Goal: Navigation & Orientation: Find specific page/section

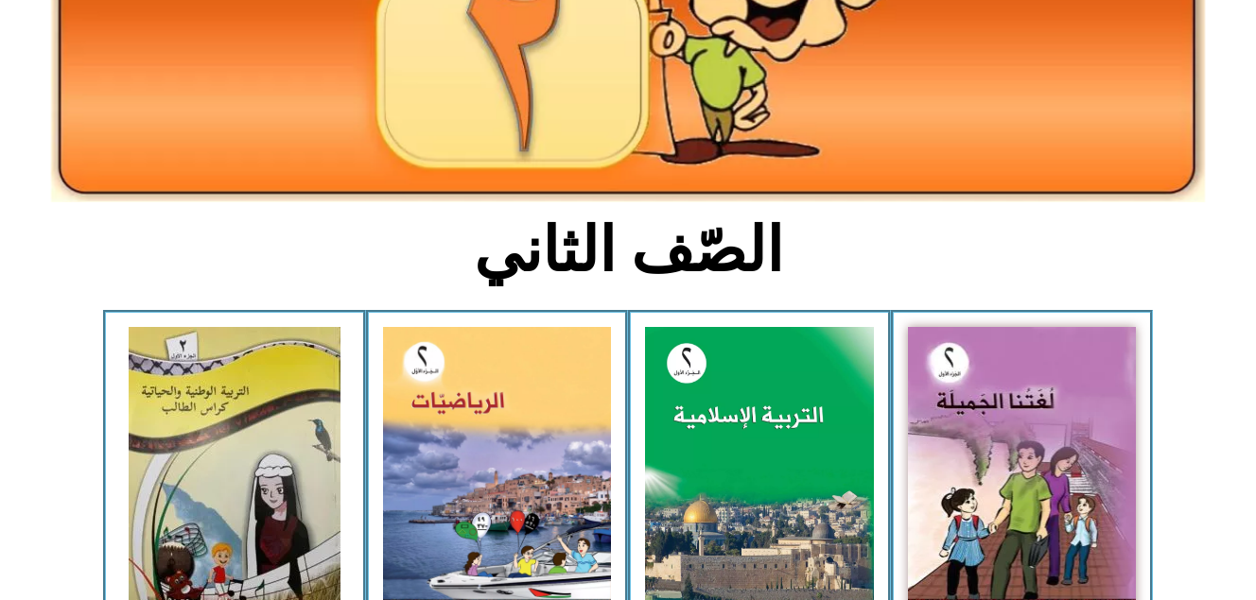
scroll to position [284, 0]
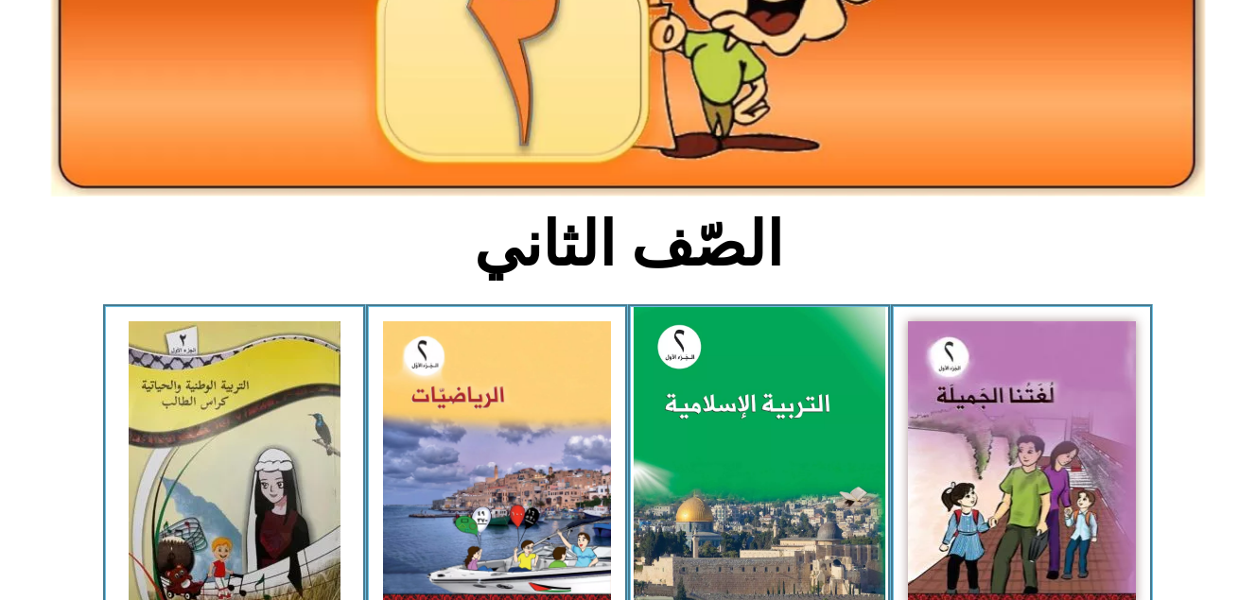
click at [780, 403] on img at bounding box center [759, 463] width 252 height 313
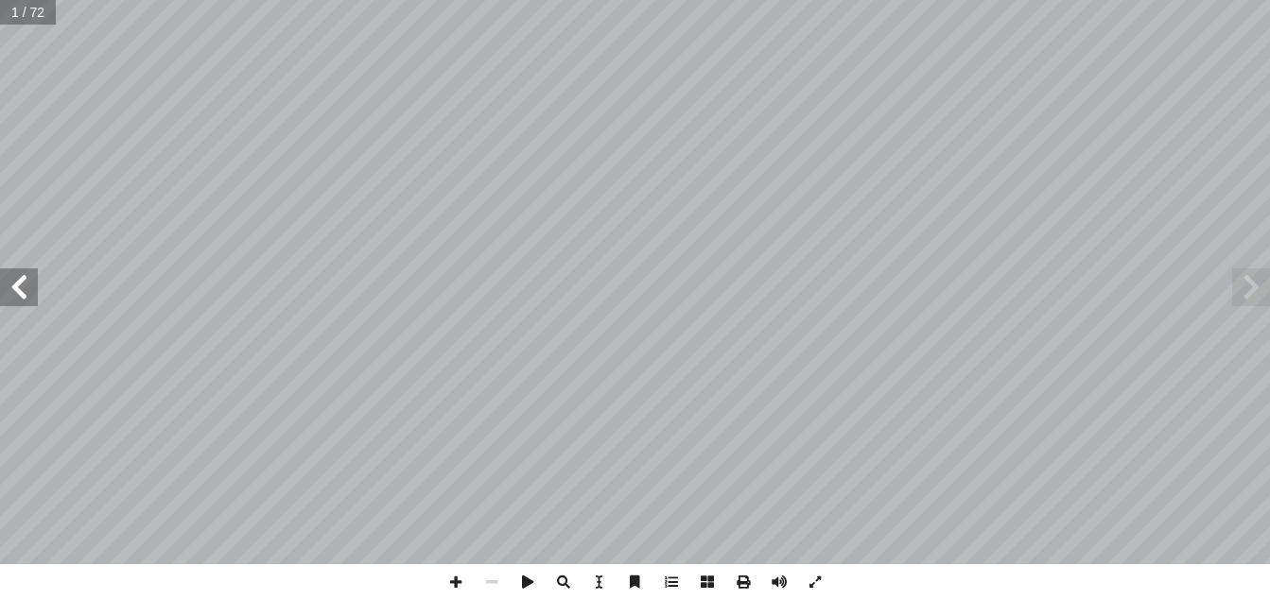
click at [12, 278] on span at bounding box center [19, 288] width 38 height 38
click at [1242, 291] on span at bounding box center [1251, 288] width 38 height 38
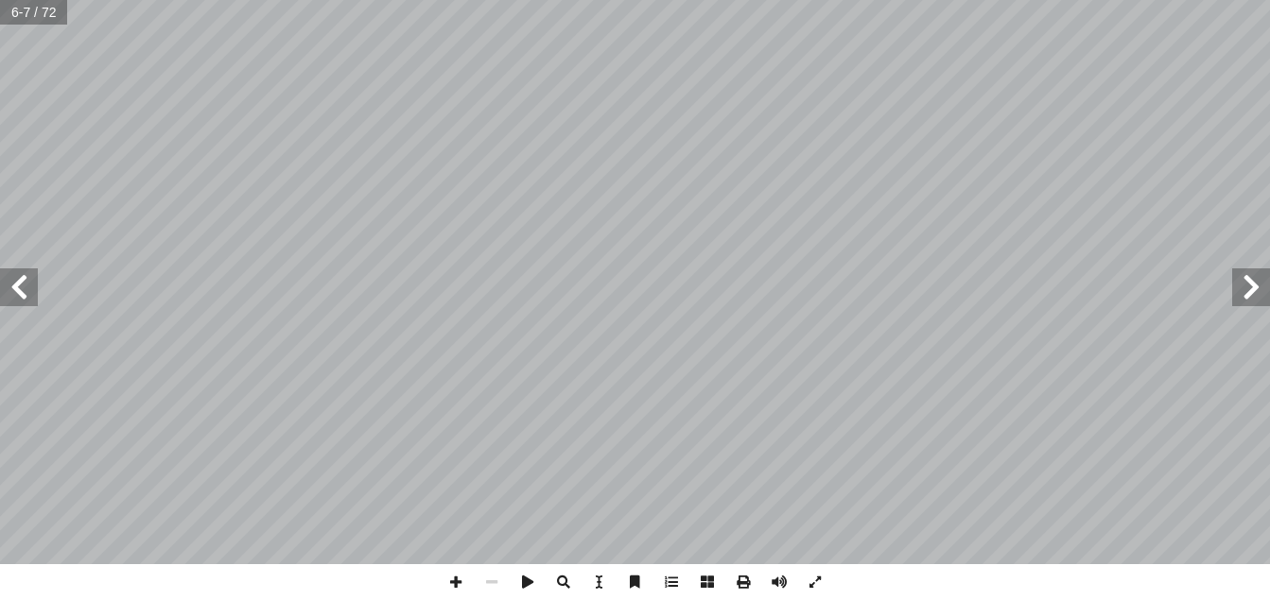
click at [1242, 291] on span at bounding box center [1251, 288] width 38 height 38
click at [25, 299] on span at bounding box center [19, 288] width 38 height 38
click at [11, 286] on span at bounding box center [19, 288] width 38 height 38
click at [455, 583] on span at bounding box center [456, 582] width 36 height 36
